Goal: Information Seeking & Learning: Find specific fact

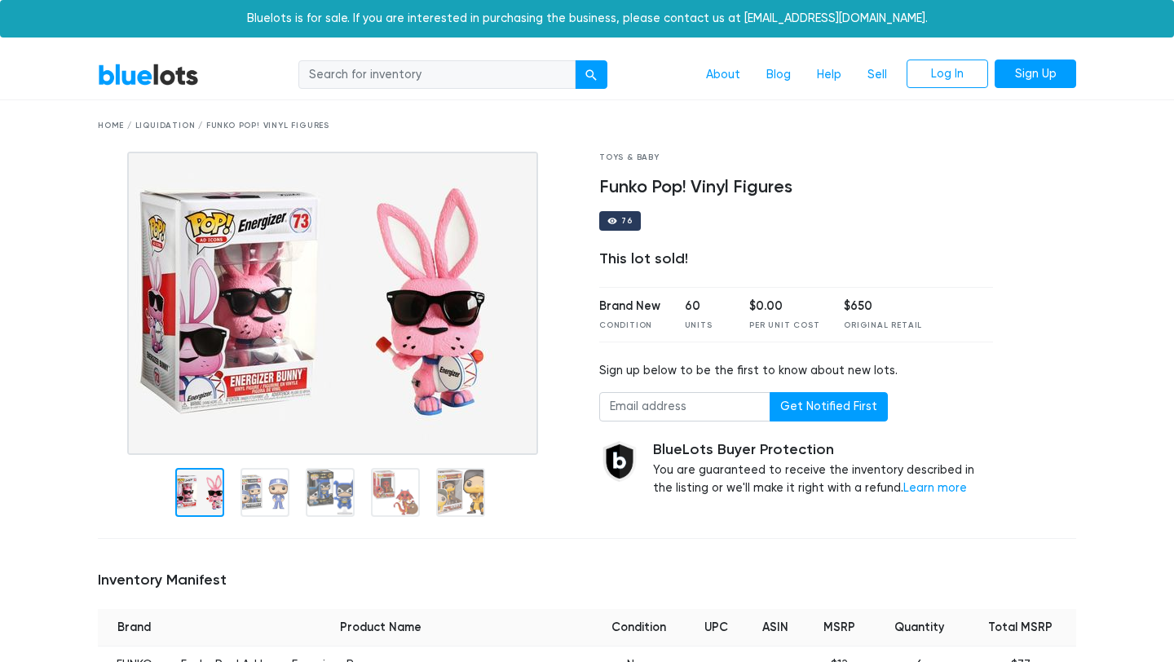
click at [483, 71] on input "search" at bounding box center [436, 74] width 277 height 29
click at [595, 108] on div "Home / Liquidation / Funko Pop! Vinyl Figures" at bounding box center [587, 125] width 1003 height 51
click at [593, 72] on div "submit" at bounding box center [590, 74] width 11 height 11
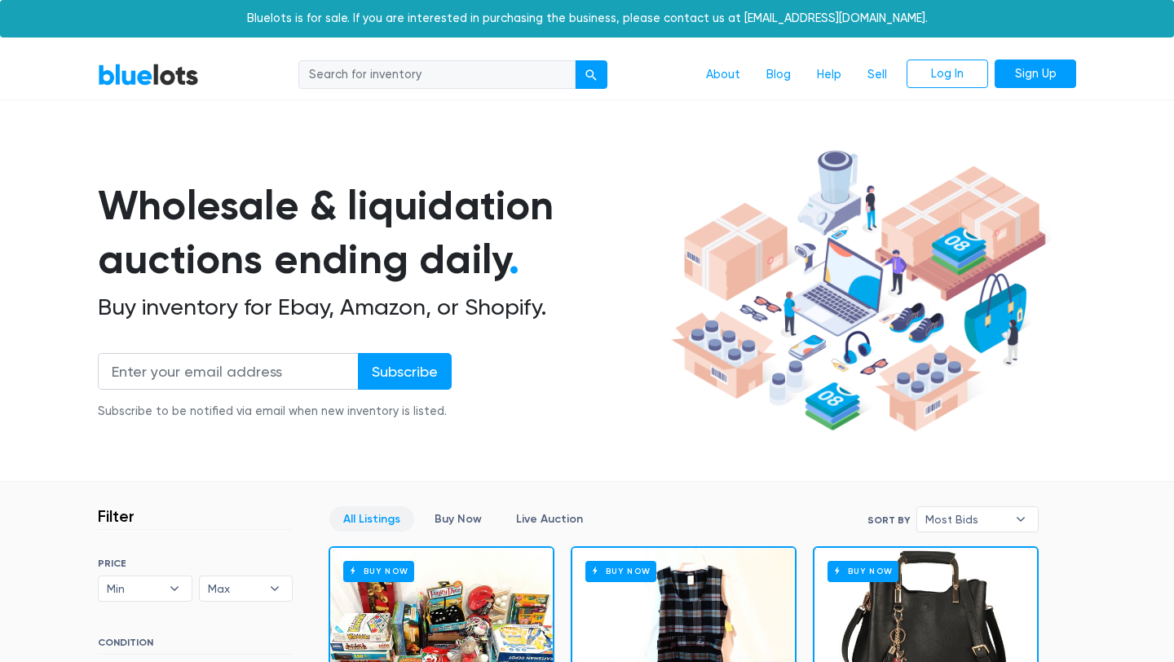
click at [396, 75] on input "search" at bounding box center [436, 74] width 277 height 29
type input "funko"
click at [575, 60] on button "submit" at bounding box center [591, 74] width 33 height 29
